Goal: Task Accomplishment & Management: Use online tool/utility

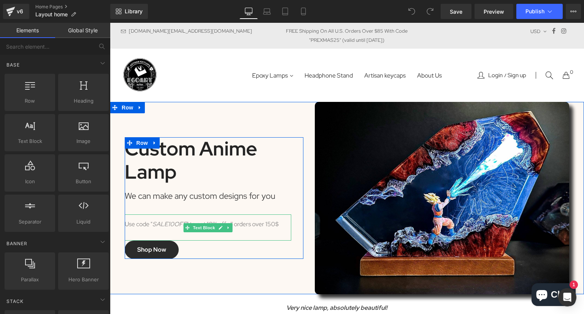
click at [166, 220] on icon "SALE10OFF" at bounding box center [169, 224] width 34 height 8
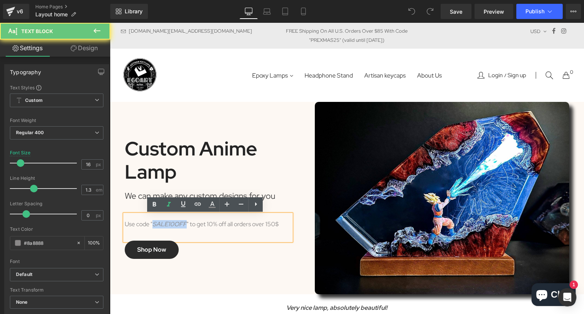
click at [166, 220] on icon "SALE10OFF" at bounding box center [169, 224] width 34 height 8
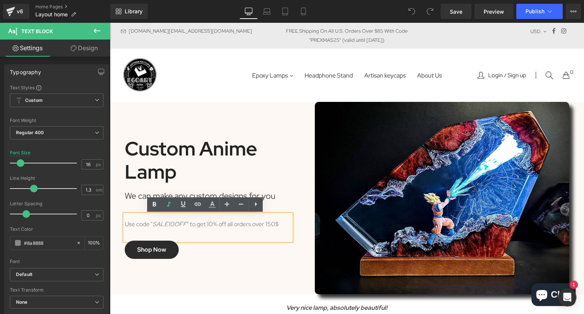
click at [186, 222] on div "Use code " SALE10OFF " to get 10% off all orders over 150$" at bounding box center [208, 227] width 167 height 26
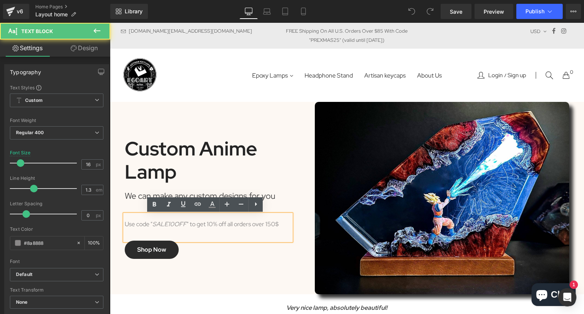
click at [182, 224] on icon "SALE10OFF" at bounding box center [169, 224] width 34 height 8
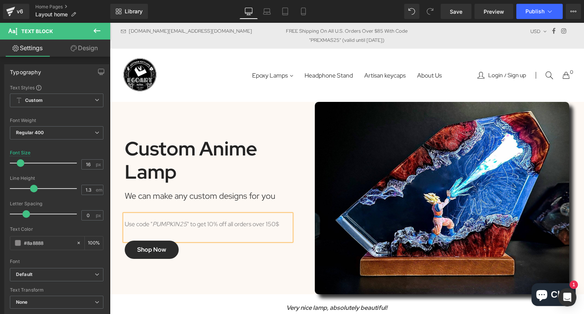
click at [233, 222] on div "Use code " PUMPKIN25 " to get 10% off all orders over 150$" at bounding box center [208, 227] width 167 height 26
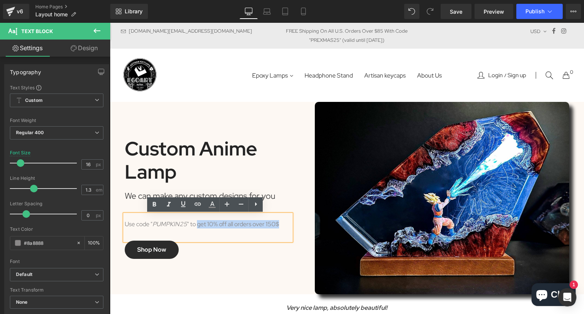
drag, startPoint x: 285, startPoint y: 225, endPoint x: 195, endPoint y: 224, distance: 90.1
click at [195, 224] on div "Use code " PUMPKIN25 " to get 10% off all orders over 150$" at bounding box center [208, 227] width 167 height 26
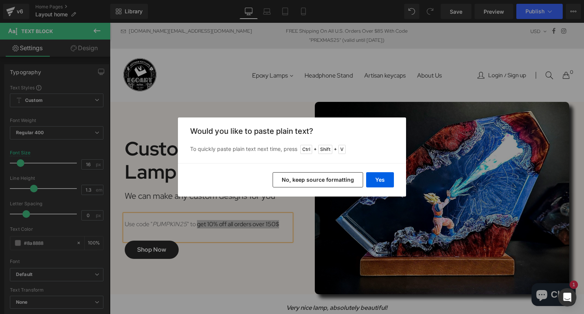
click at [269, 224] on div "Back to Library Insert Would you like to paste plain text? To quickly paste pla…" at bounding box center [292, 157] width 584 height 314
click at [376, 180] on button "Yes" at bounding box center [380, 179] width 28 height 15
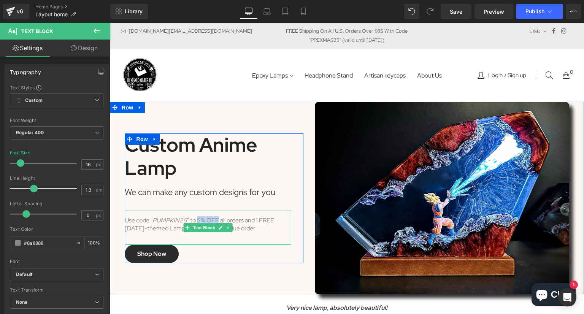
drag, startPoint x: 196, startPoint y: 220, endPoint x: 214, endPoint y: 220, distance: 18.6
click at [214, 220] on div "Use code " PUMPKIN25 " to 5% OFF all orders and 1 FREE [DATE]-themed Lamp to th…" at bounding box center [208, 228] width 167 height 34
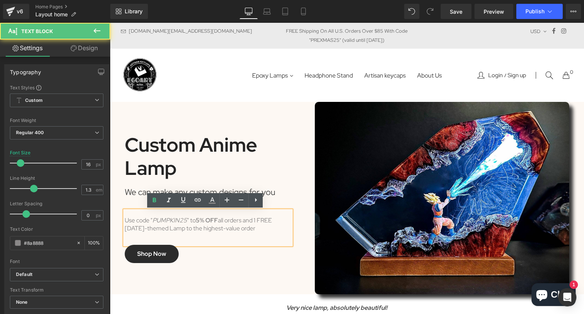
click at [254, 221] on div "Use code " PUMPKIN25 " to 5% OFF all orders and 1 FREE [DATE]-themed Lamp to th…" at bounding box center [208, 228] width 167 height 34
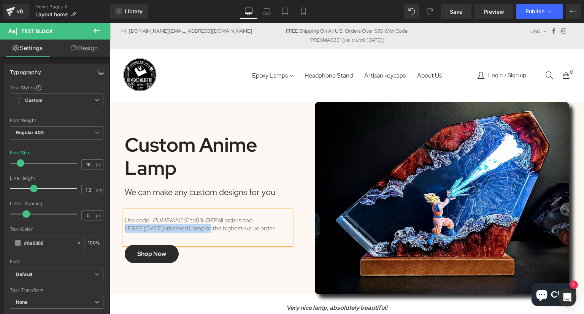
drag, startPoint x: 122, startPoint y: 229, endPoint x: 210, endPoint y: 230, distance: 88.2
click at [210, 230] on div "1 FREE [DATE]-themed Lamp to the highest-value order" at bounding box center [208, 229] width 167 height 8
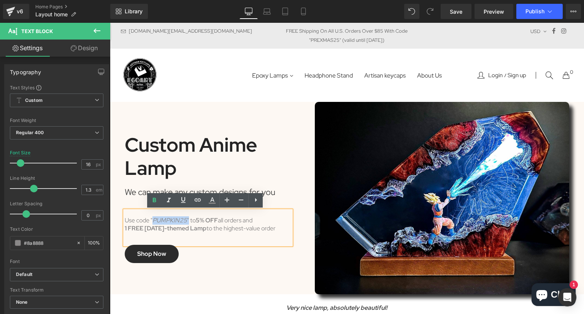
drag, startPoint x: 186, startPoint y: 221, endPoint x: 150, endPoint y: 221, distance: 35.4
click at [150, 221] on div "Use code " PUMPKIN25 " to 5% OFF all orders and 1 FREE [DATE]-themed Lamp to th…" at bounding box center [208, 228] width 167 height 34
click at [152, 221] on icon "PUMPKIN25" at bounding box center [169, 220] width 35 height 8
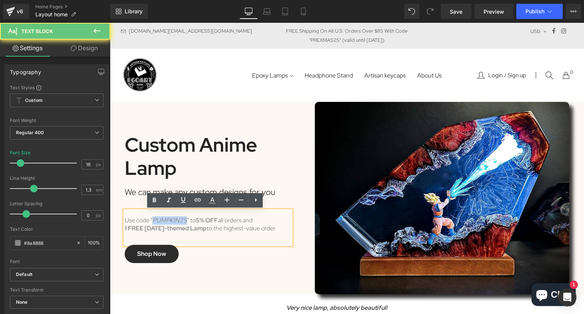
drag, startPoint x: 150, startPoint y: 221, endPoint x: 170, endPoint y: 221, distance: 20.5
click at [170, 221] on div "Use code " PUMPKIN25 " to 5% OFF all orders and 1 FREE [DATE]-themed Lamp to th…" at bounding box center [208, 228] width 167 height 34
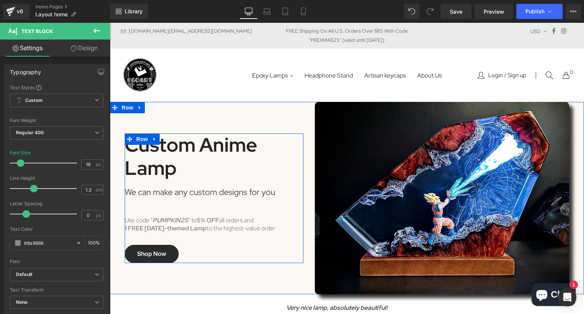
click at [282, 193] on div "We can make any custom designs for you" at bounding box center [208, 195] width 167 height 31
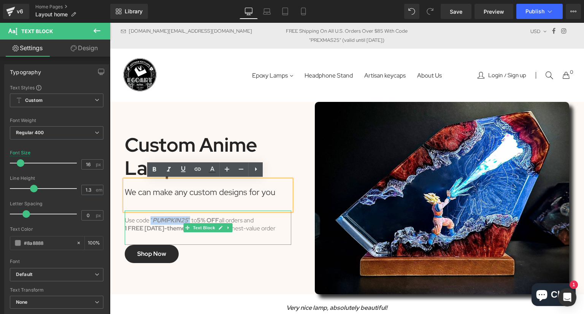
drag, startPoint x: 187, startPoint y: 220, endPoint x: 148, endPoint y: 220, distance: 39.9
click at [148, 220] on div "Use code " PUMPKIN25 " to 5% OFF all orders and 1 FREE [DATE]-themed Lamp to th…" at bounding box center [208, 228] width 167 height 34
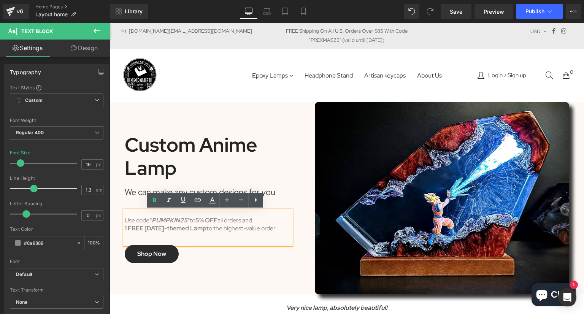
click at [290, 162] on div "Custom Anime Lamp Heading We can make any custom designs for you Text Block Use…" at bounding box center [214, 198] width 179 height 130
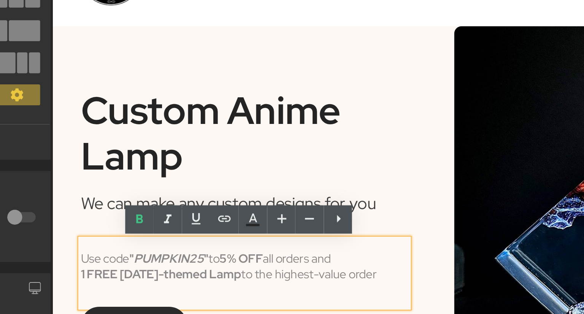
click at [127, 68] on icon "PUMPKIN25" at bounding box center [112, 69] width 36 height 8
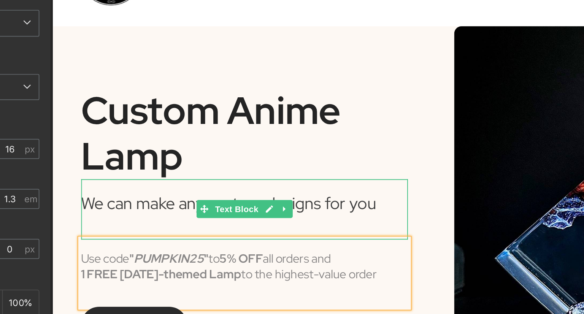
click at [223, 22] on div "Custom Anime Lamp" at bounding box center [150, 5] width 167 height 46
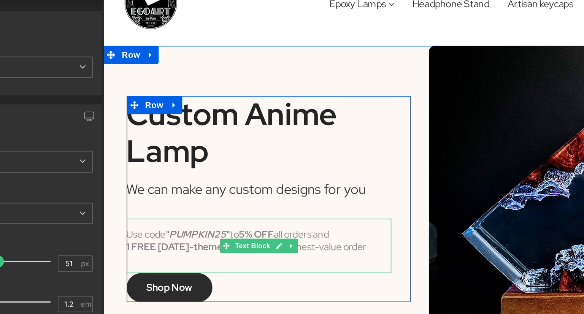
scroll to position [16, 0]
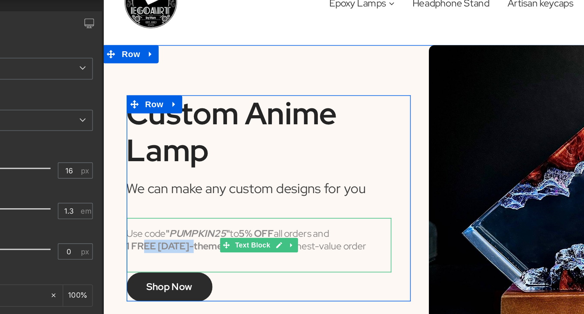
drag, startPoint x: 126, startPoint y: 139, endPoint x: 159, endPoint y: 138, distance: 32.7
click at [159, 138] on div "Use code " PUMPKIN25 " to 5% OFF all orders and 1 FREE [DATE]-themed Lamp to th…" at bounding box center [201, 134] width 167 height 34
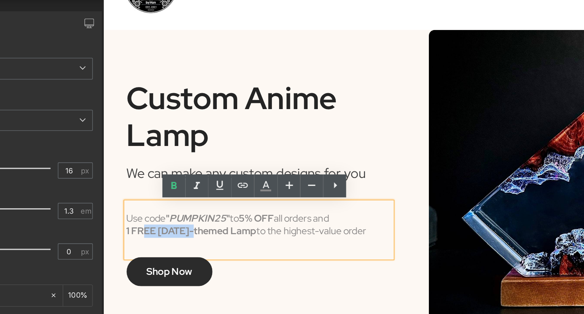
scroll to position [26, 0]
drag, startPoint x: 187, startPoint y: 125, endPoint x: 252, endPoint y: 128, distance: 64.7
click at [227, 128] on div "1 FREE [DATE]-themed Lamp to the highest-value order" at bounding box center [201, 126] width 167 height 8
click at [263, 128] on div "1 FREE [DATE]-themed Lamp to the highest-value order" at bounding box center [201, 126] width 167 height 8
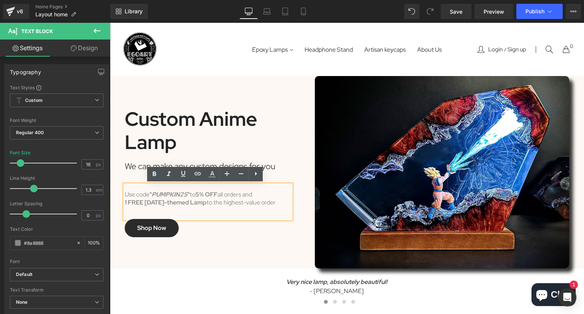
click at [284, 114] on div "Custom Anime Lamp" at bounding box center [208, 131] width 167 height 46
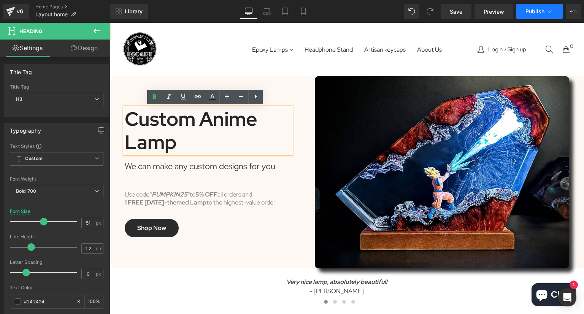
click at [535, 10] on span "Publish" at bounding box center [534, 11] width 19 height 6
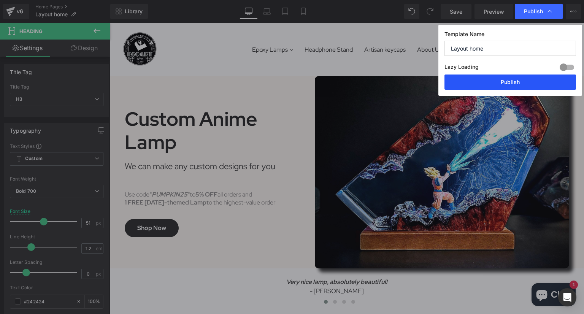
click at [509, 86] on button "Publish" at bounding box center [510, 82] width 132 height 15
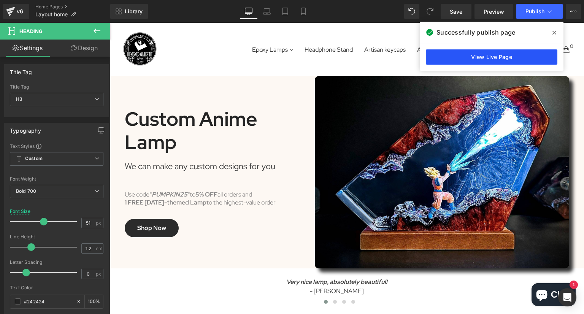
click at [512, 55] on link "View Live Page" at bounding box center [492, 56] width 132 height 15
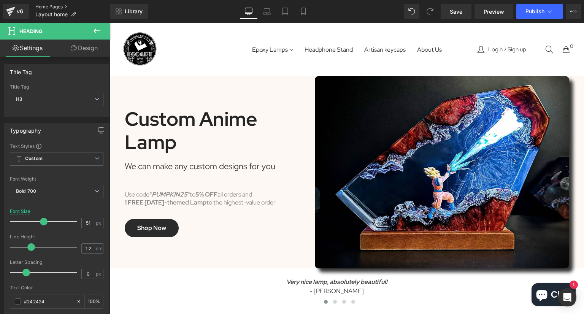
click at [47, 8] on link "Home Pages" at bounding box center [72, 7] width 75 height 6
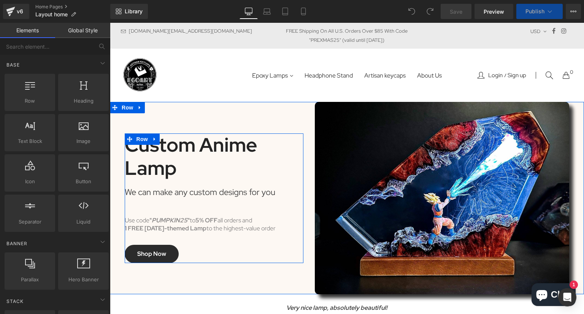
click at [230, 222] on div "Use code " PUMPKIN25 " to 5% OFF all orders and 1 FREE [DATE]-themed Lamp to th…" at bounding box center [208, 228] width 167 height 34
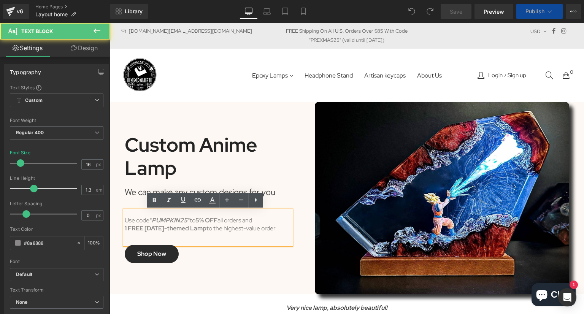
click at [286, 228] on div "1 FREE [DATE]-themed Lamp to the highest-value order" at bounding box center [208, 229] width 167 height 8
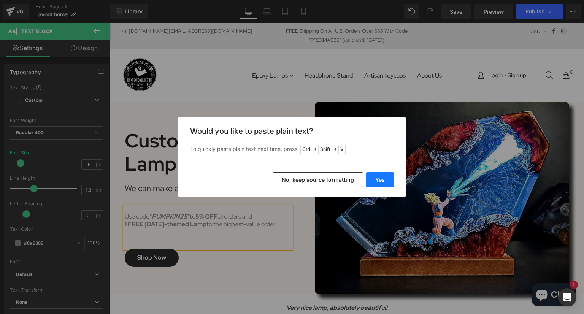
drag, startPoint x: 376, startPoint y: 174, endPoint x: 173, endPoint y: 171, distance: 202.3
click at [376, 174] on button "Yes" at bounding box center [380, 179] width 28 height 15
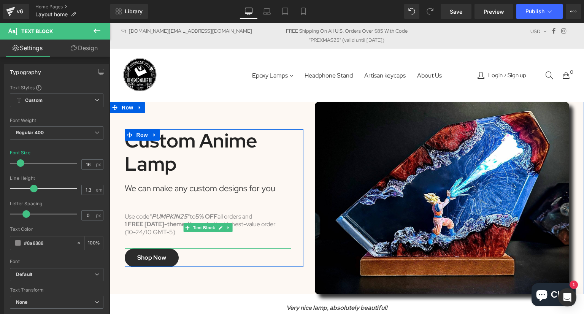
click at [128, 232] on div "(10-24/10 GMT-5)" at bounding box center [208, 232] width 167 height 8
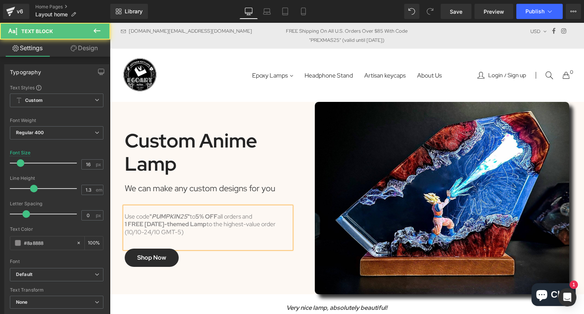
click at [132, 232] on div "(10/10-24/10 GMT-5)" at bounding box center [208, 232] width 167 height 8
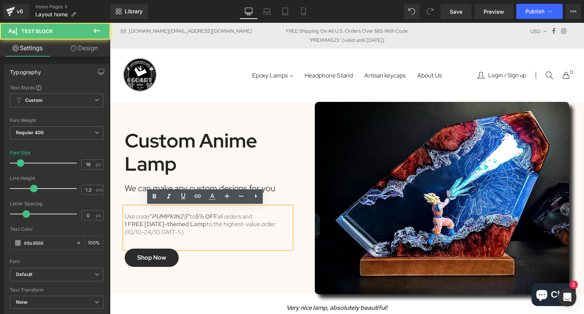
click at [139, 232] on div "(10/10-24/10 GMT-5)" at bounding box center [208, 232] width 167 height 8
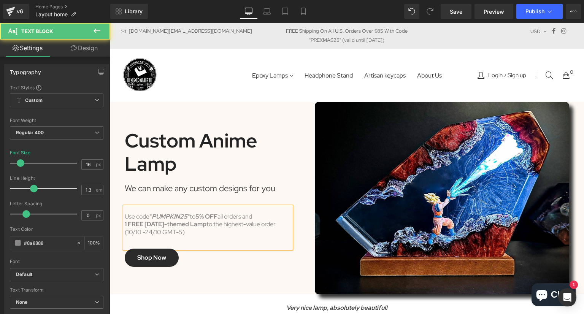
click at [142, 233] on div "(10/10 -24/10 GMT-5)" at bounding box center [208, 232] width 167 height 8
click at [287, 227] on div "1 FREE [DATE]-themed Lamp to the highest-value order" at bounding box center [208, 224] width 167 height 8
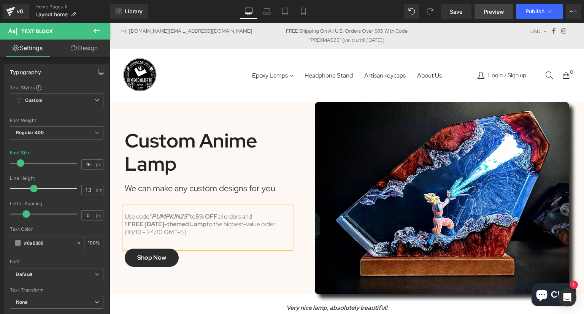
click at [504, 12] on link "Preview" at bounding box center [493, 11] width 39 height 15
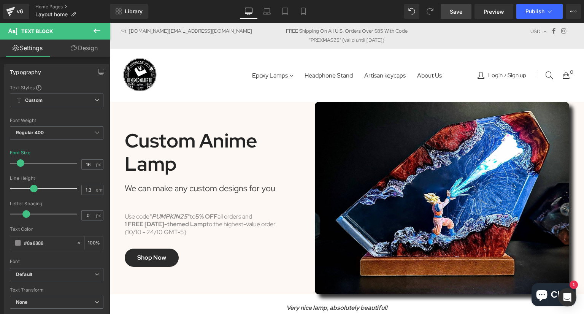
drag, startPoint x: 464, startPoint y: 12, endPoint x: 193, endPoint y: 149, distance: 303.8
click at [464, 12] on link "Save" at bounding box center [456, 11] width 31 height 15
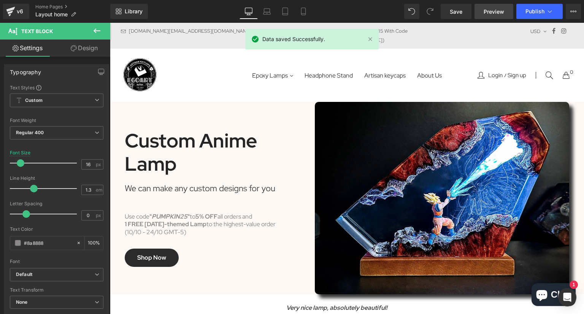
click at [484, 10] on link "Preview" at bounding box center [493, 11] width 39 height 15
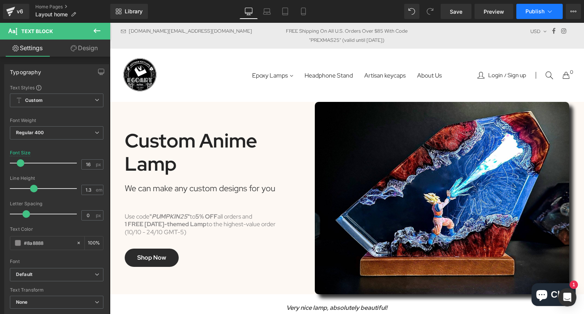
click at [523, 8] on button "Publish" at bounding box center [539, 11] width 46 height 15
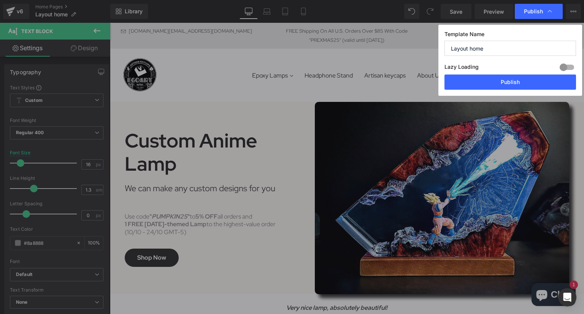
click at [566, 63] on div at bounding box center [567, 67] width 18 height 12
click at [567, 64] on div at bounding box center [567, 67] width 18 height 12
click at [555, 80] on button "Publish" at bounding box center [510, 82] width 132 height 15
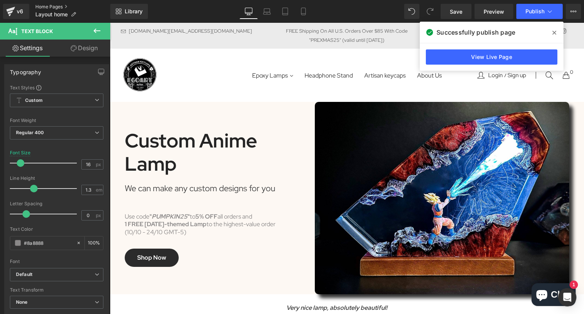
click at [59, 5] on link "Home Pages" at bounding box center [72, 7] width 75 height 6
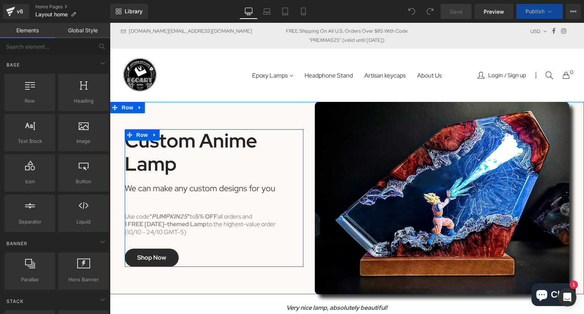
click at [167, 235] on div "(10/10 - 24/10 GMT-5)" at bounding box center [208, 232] width 167 height 8
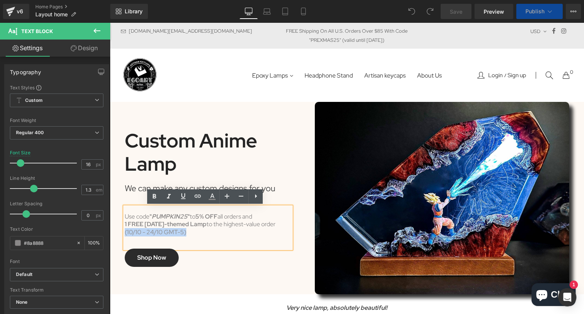
drag, startPoint x: 187, startPoint y: 232, endPoint x: 122, endPoint y: 233, distance: 64.6
click at [125, 233] on div "(10/10 - 24/10 GMT-5)" at bounding box center [208, 232] width 167 height 8
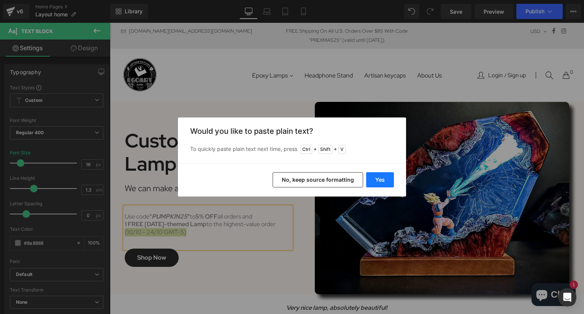
click at [374, 177] on button "Yes" at bounding box center [380, 179] width 28 height 15
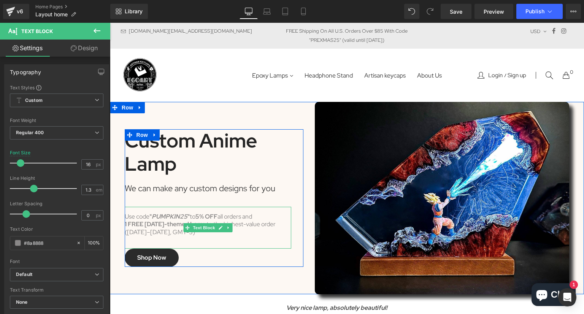
drag, startPoint x: 133, startPoint y: 232, endPoint x: 138, endPoint y: 232, distance: 4.9
click at [133, 232] on div "(10–24 Oct, GMT-5)" at bounding box center [208, 232] width 167 height 8
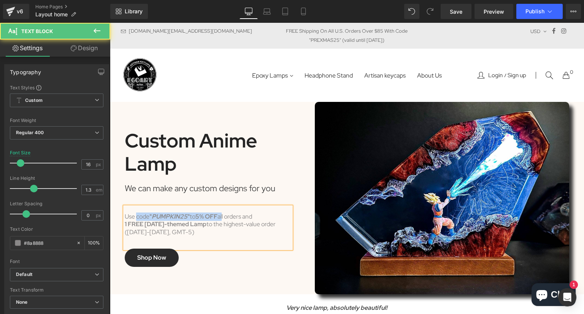
drag, startPoint x: 135, startPoint y: 215, endPoint x: 224, endPoint y: 215, distance: 89.3
click at [224, 215] on div "Use code " PUMPKIN25 " to 5% OFF all orders and 1 FREE Halloween-themed Lamp to…" at bounding box center [208, 228] width 167 height 42
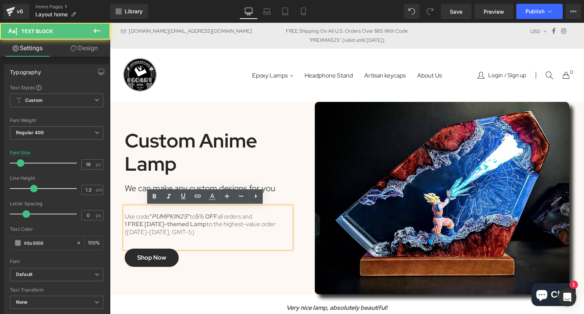
click at [249, 217] on div "Use code " PUMPKIN25 " to 5% OFF all orders and 1 FREE Halloween-themed Lamp to…" at bounding box center [208, 228] width 167 height 42
drag, startPoint x: 194, startPoint y: 228, endPoint x: 237, endPoint y: 228, distance: 43.3
click at [234, 228] on div "1 FREE [DATE]-themed Lamp to the highest-value order" at bounding box center [208, 224] width 167 height 8
click at [255, 228] on div "1 FREE [DATE]-themed Lamp to the highest-value order" at bounding box center [208, 224] width 167 height 8
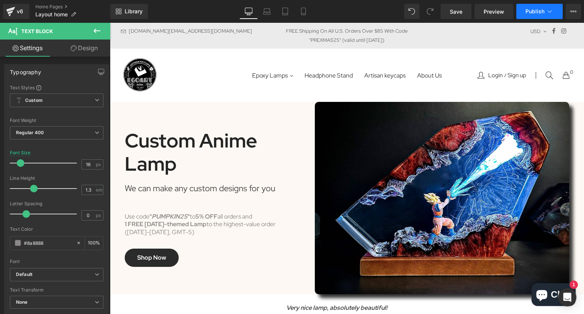
click at [547, 11] on icon at bounding box center [550, 12] width 8 height 8
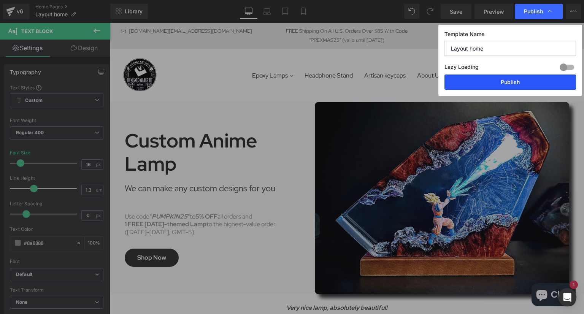
click at [511, 78] on button "Publish" at bounding box center [510, 82] width 132 height 15
